Goal: Task Accomplishment & Management: Manage account settings

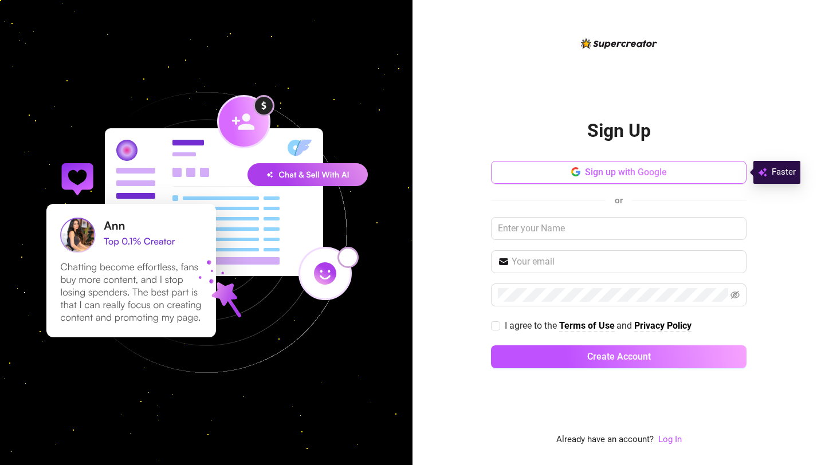
click at [552, 174] on button "Sign up with Google" at bounding box center [619, 172] width 256 height 23
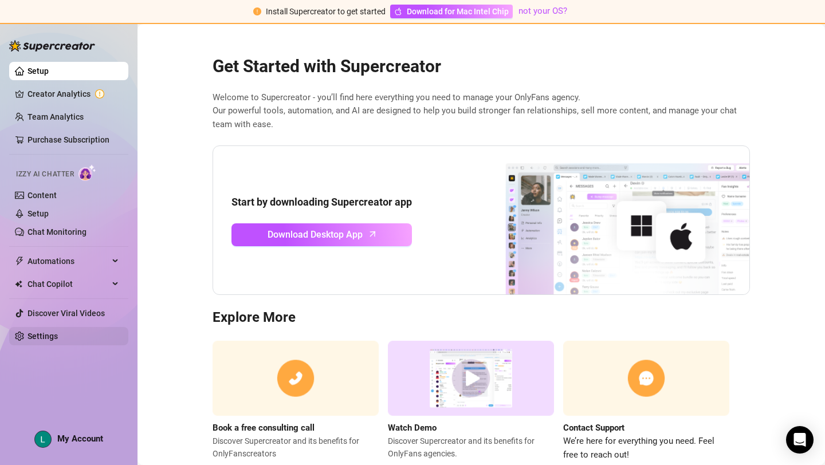
click at [58, 332] on link "Settings" at bounding box center [43, 336] width 30 height 9
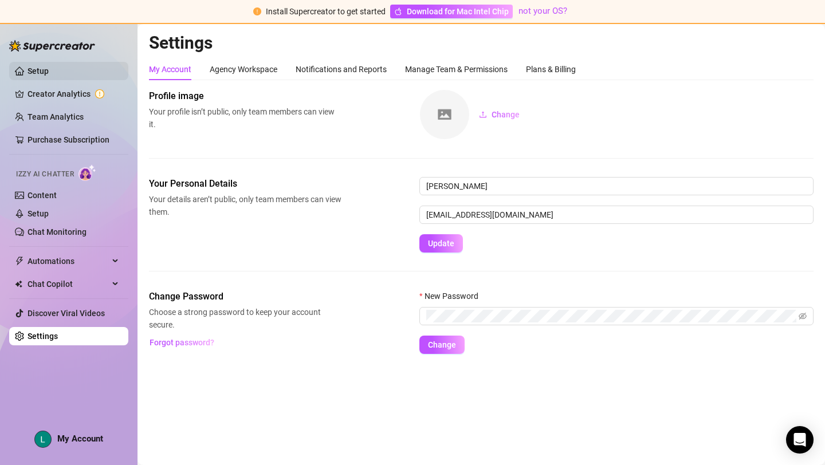
click at [49, 75] on link "Setup" at bounding box center [38, 70] width 21 height 9
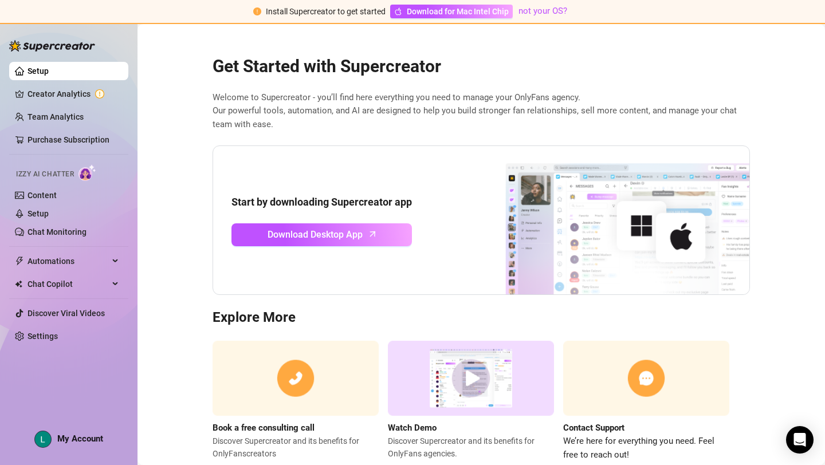
scroll to position [32, 0]
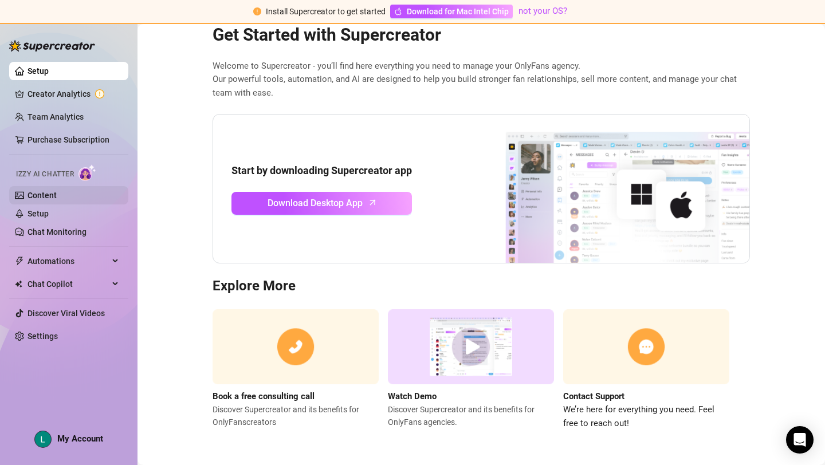
click at [52, 193] on link "Content" at bounding box center [42, 195] width 29 height 9
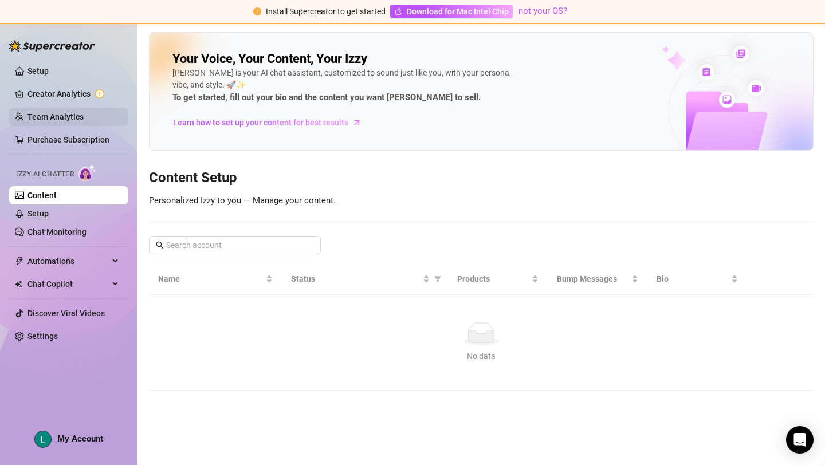
click at [77, 112] on link "Team Analytics" at bounding box center [56, 116] width 56 height 9
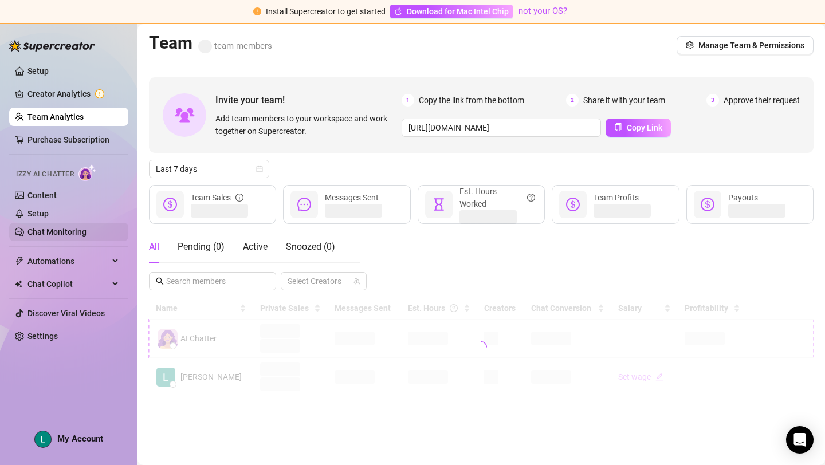
click at [34, 233] on link "Chat Monitoring" at bounding box center [57, 231] width 59 height 9
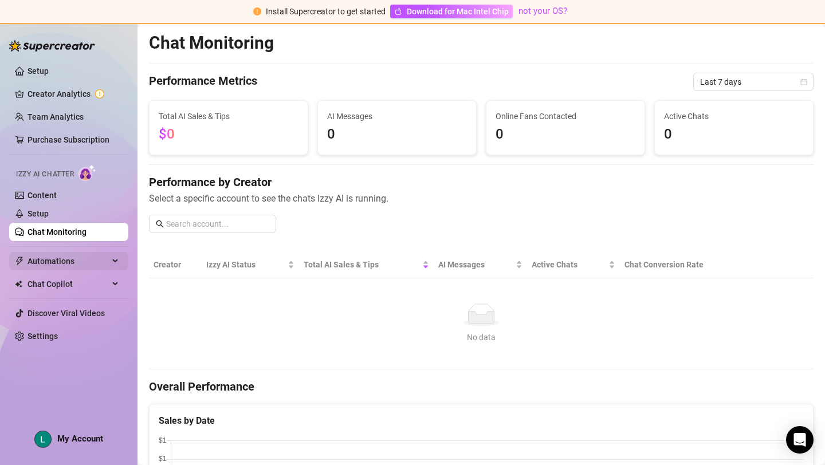
click at [38, 261] on span "Automations" at bounding box center [68, 261] width 81 height 18
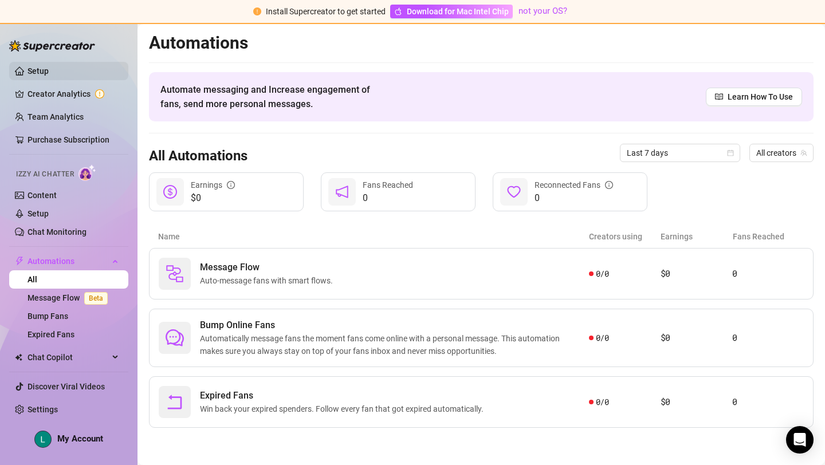
click at [28, 73] on link "Setup" at bounding box center [38, 70] width 21 height 9
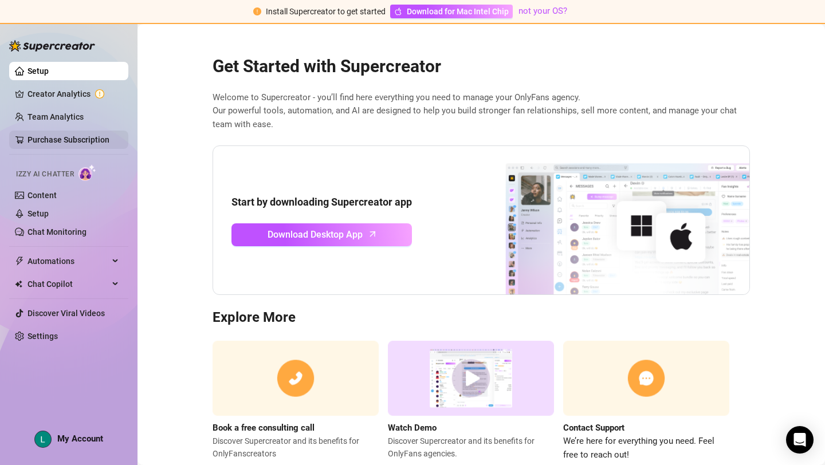
click at [46, 135] on link "Purchase Subscription" at bounding box center [69, 139] width 82 height 9
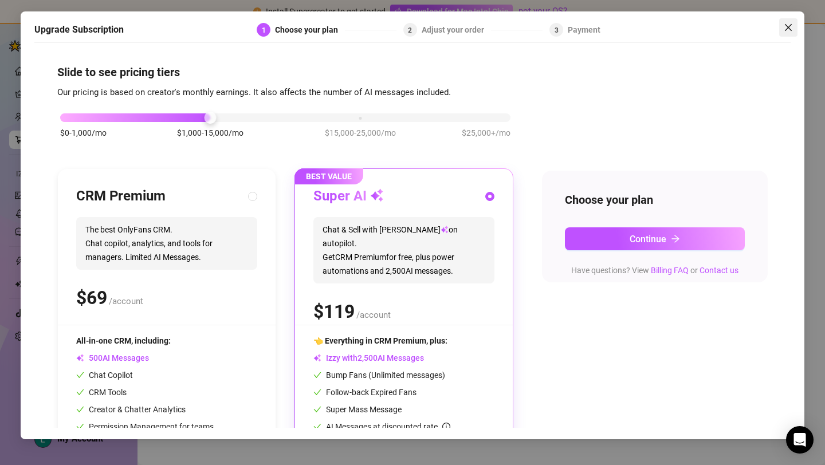
click at [779, 23] on span "Close" at bounding box center [788, 27] width 18 height 9
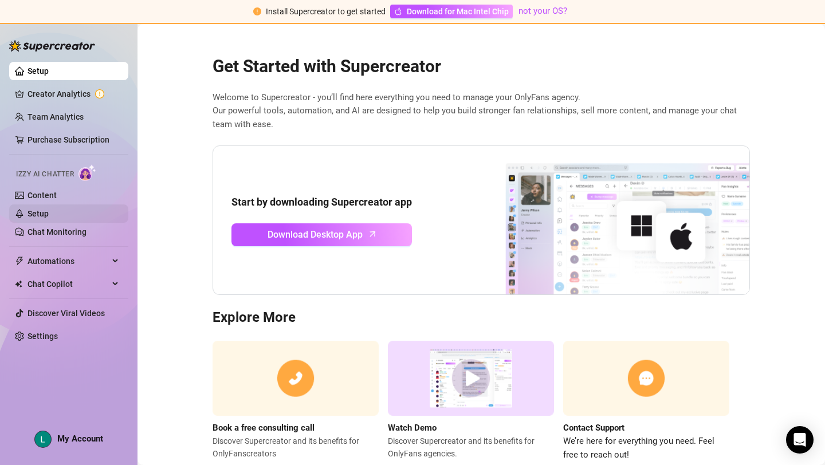
click at [35, 213] on link "Setup" at bounding box center [38, 213] width 21 height 9
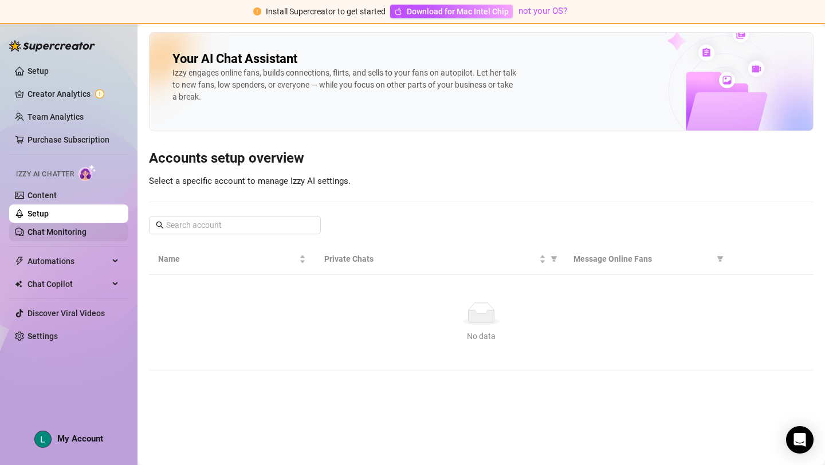
click at [46, 237] on link "Chat Monitoring" at bounding box center [57, 231] width 59 height 9
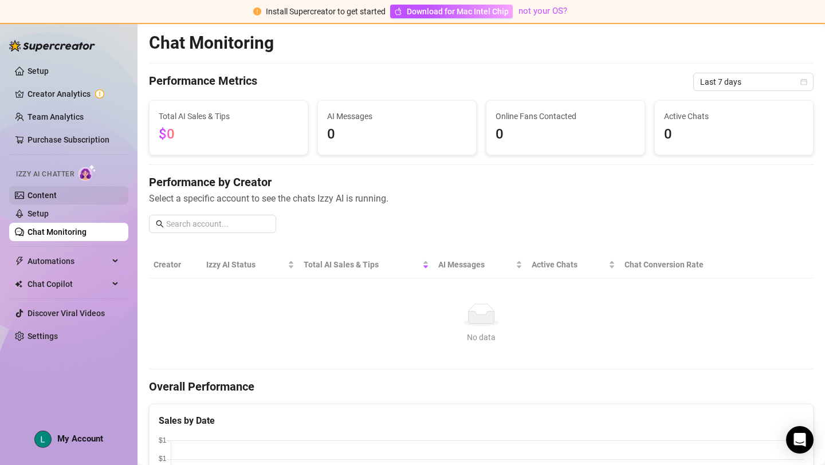
click at [57, 192] on link "Content" at bounding box center [42, 195] width 29 height 9
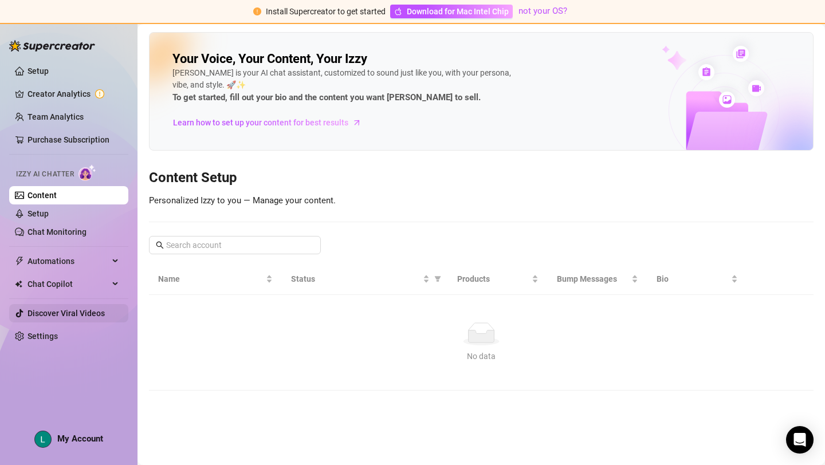
click at [53, 313] on link "Discover Viral Videos" at bounding box center [66, 313] width 77 height 9
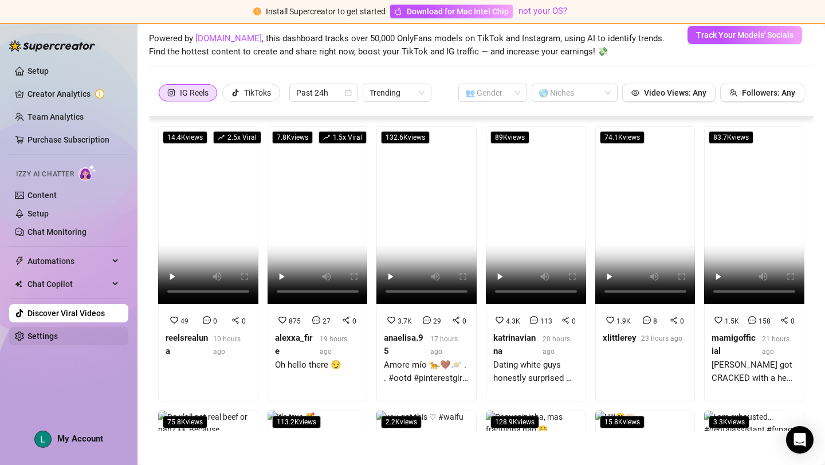
click at [32, 339] on link "Settings" at bounding box center [43, 336] width 30 height 9
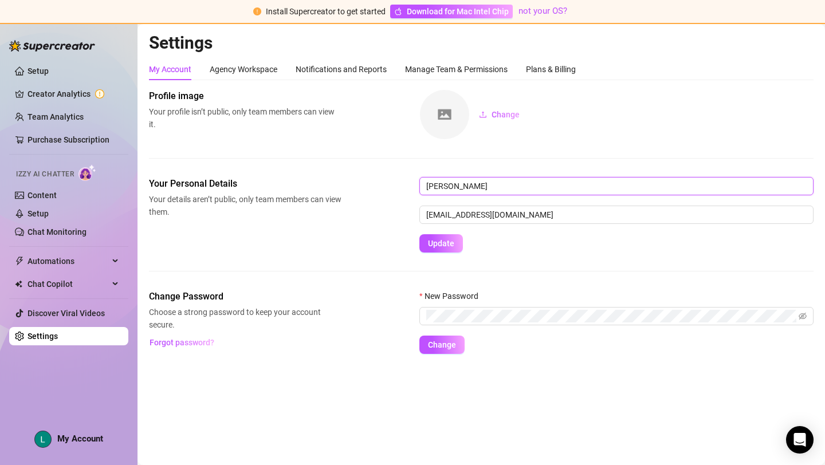
click at [462, 181] on input "[PERSON_NAME]" at bounding box center [616, 186] width 394 height 18
type input "Lily"
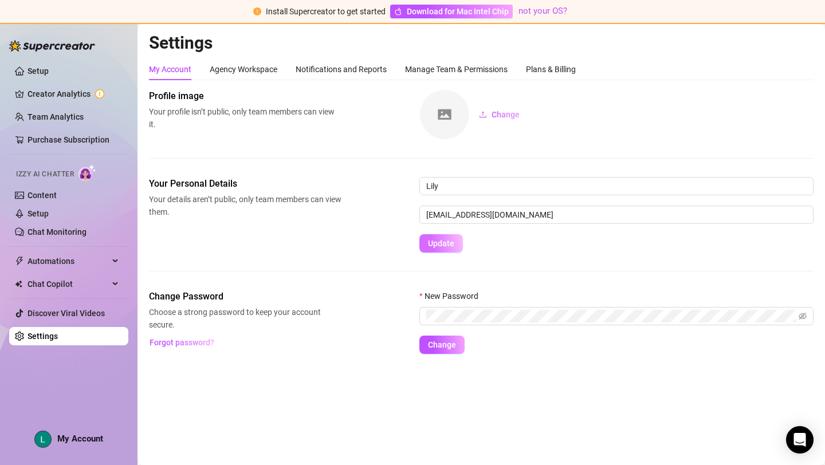
click at [434, 243] on span "Update" at bounding box center [441, 243] width 26 height 9
click at [58, 336] on link "Settings" at bounding box center [43, 336] width 30 height 9
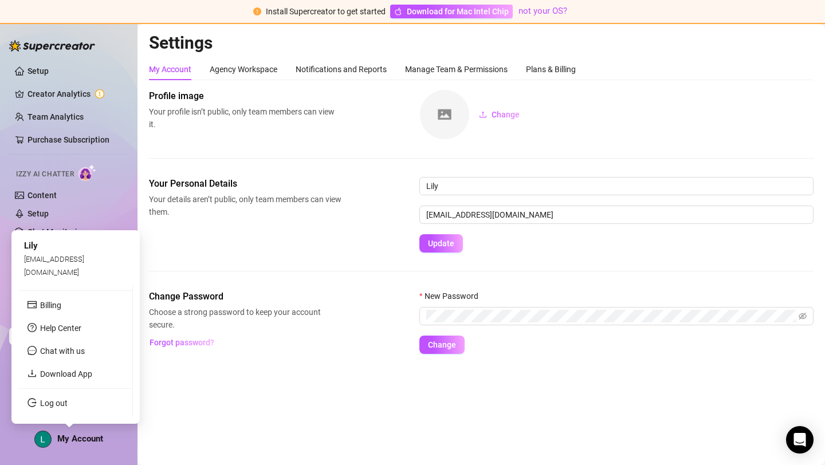
click at [64, 436] on span "My Account" at bounding box center [80, 439] width 46 height 10
click at [58, 354] on span "Chat with us" at bounding box center [62, 351] width 45 height 9
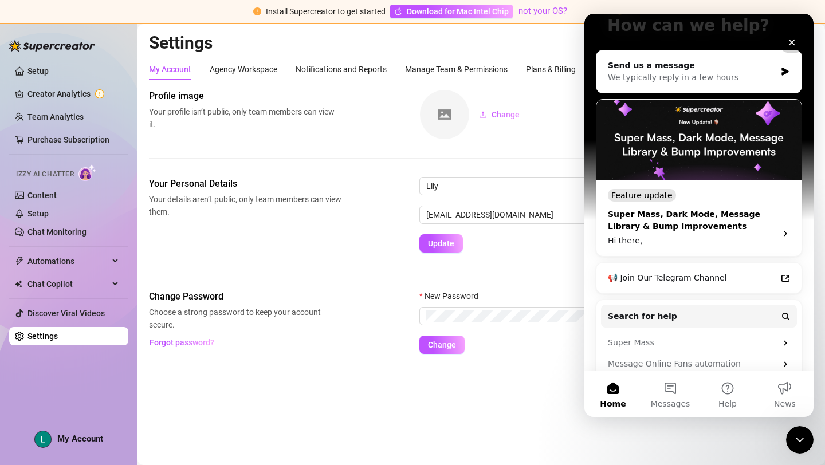
scroll to position [156, 0]
